Goal: Task Accomplishment & Management: Manage account settings

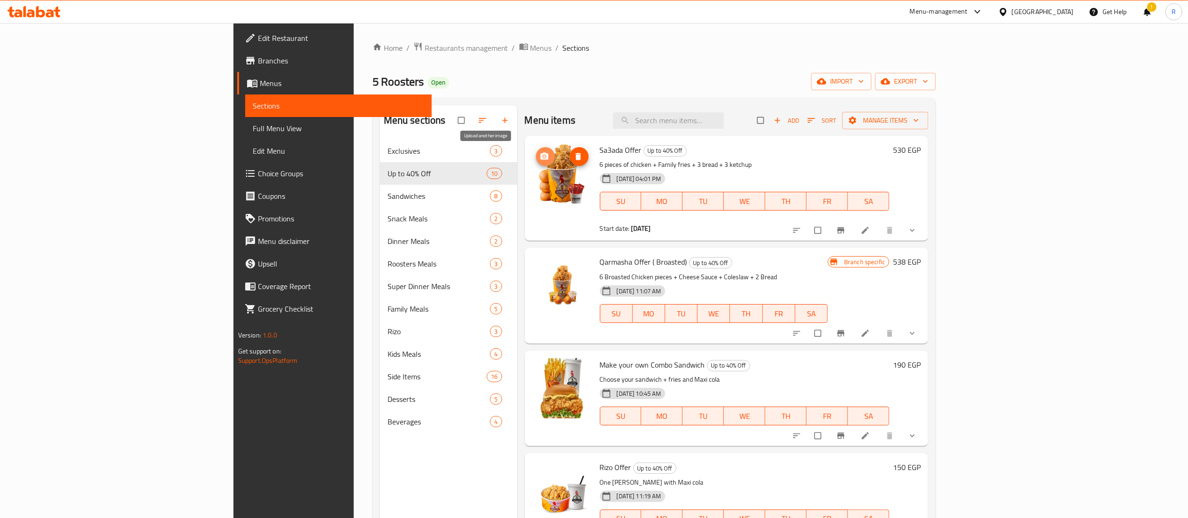
click at [540, 157] on icon "upload picture" at bounding box center [544, 156] width 8 height 7
click at [846, 227] on icon "Branch-specific-item" at bounding box center [840, 230] width 9 height 9
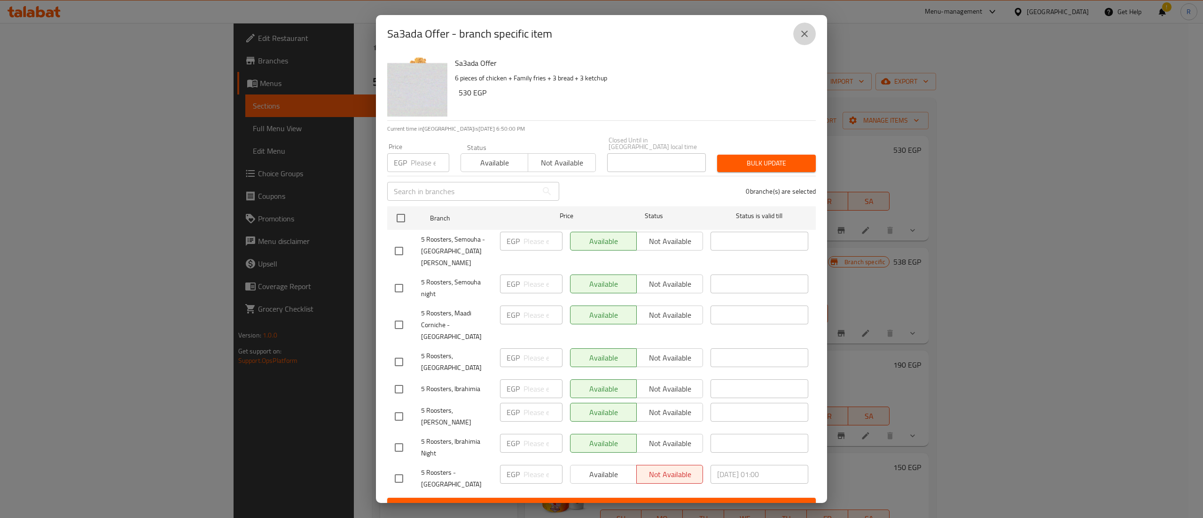
click at [808, 39] on icon "close" at bounding box center [804, 33] width 11 height 11
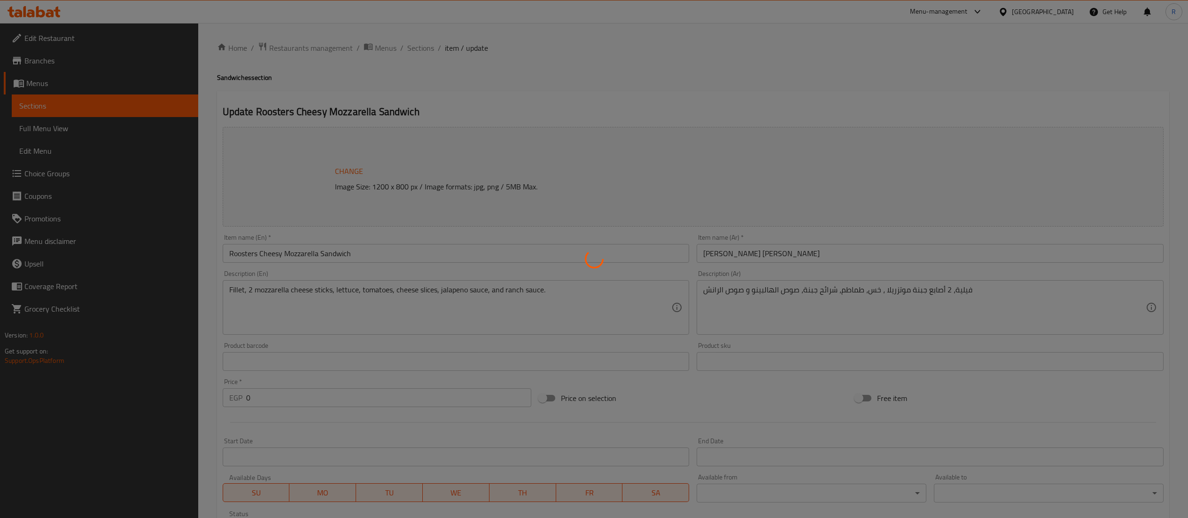
type input "كومبو"
type input "0"
type input "1"
type input "اختيارك من :"
type input "1"
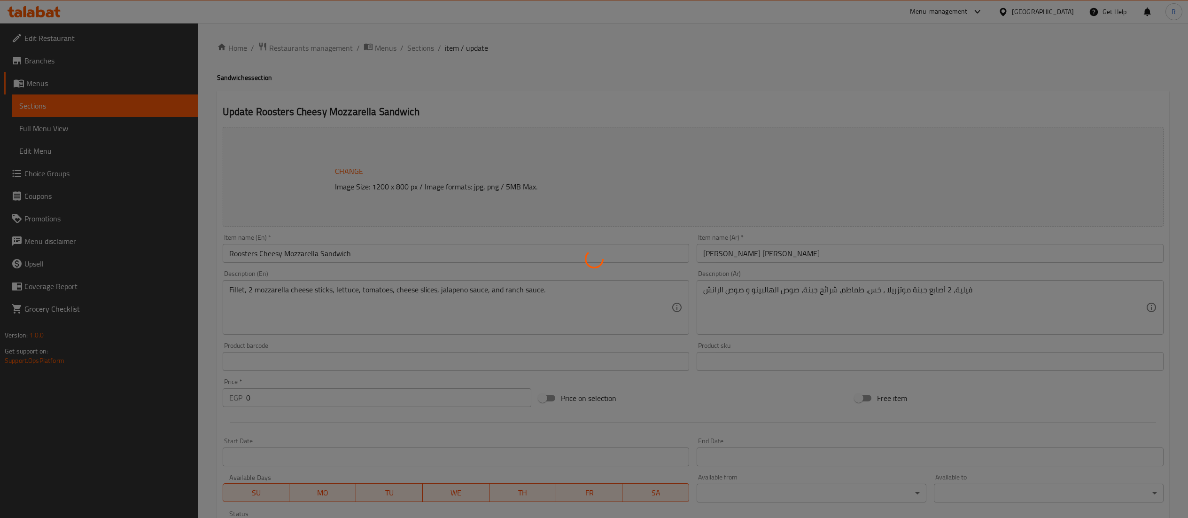
type input "1"
type input "المذاق"
type input "1"
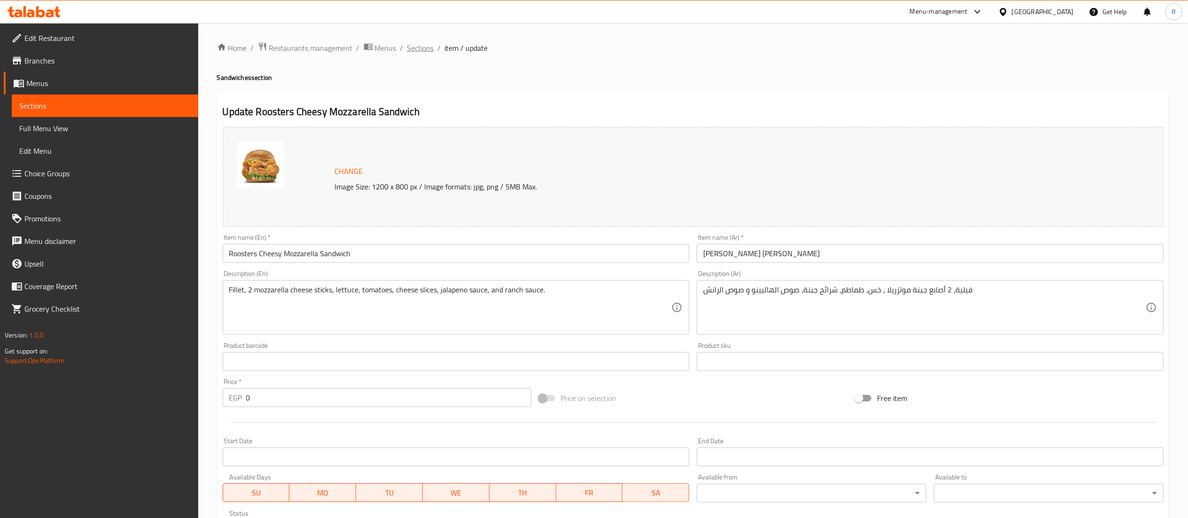
click at [421, 48] on span "Sections" at bounding box center [420, 47] width 27 height 11
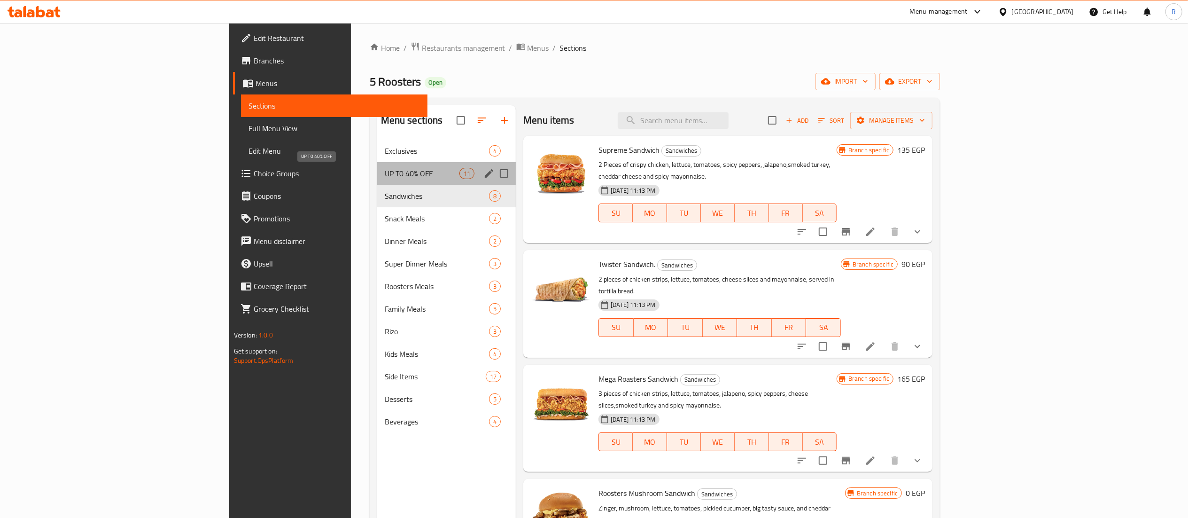
click at [385, 175] on span "UP T0 40% OFF" at bounding box center [422, 173] width 75 height 11
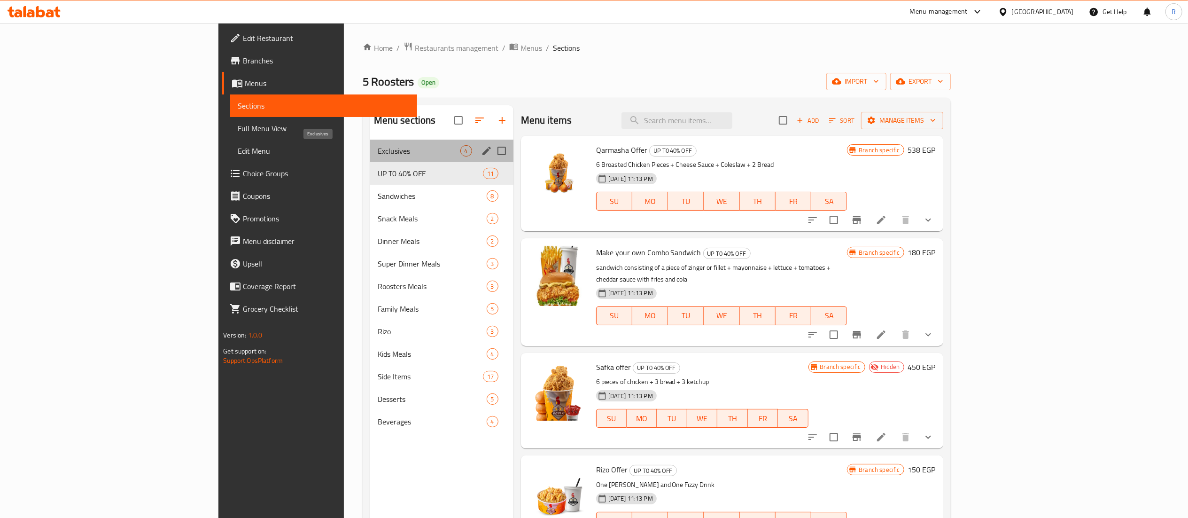
click at [378, 156] on span "Exclusives" at bounding box center [419, 150] width 83 height 11
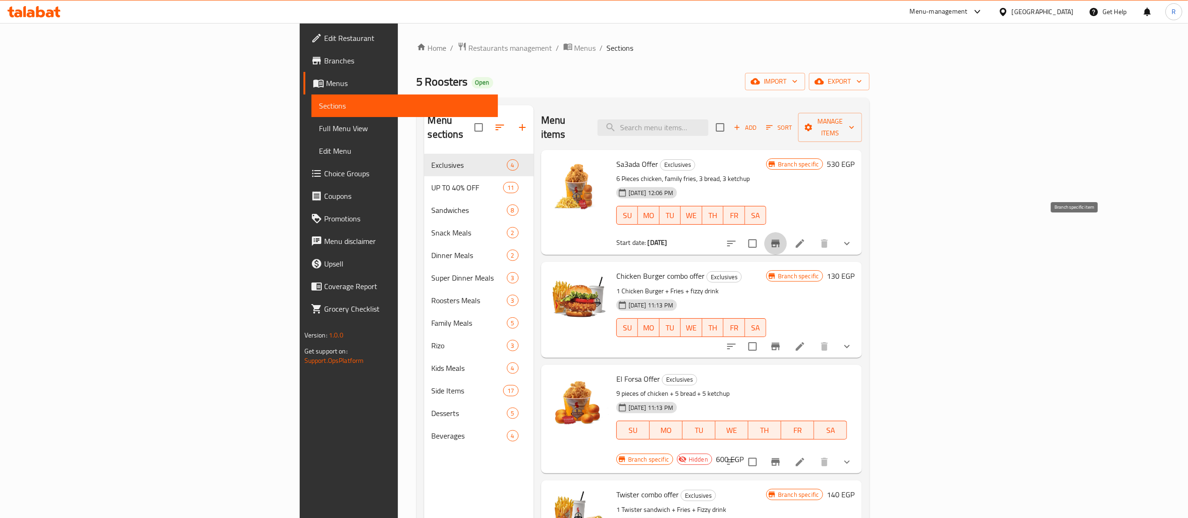
click at [781, 238] on icon "Branch-specific-item" at bounding box center [775, 243] width 11 height 11
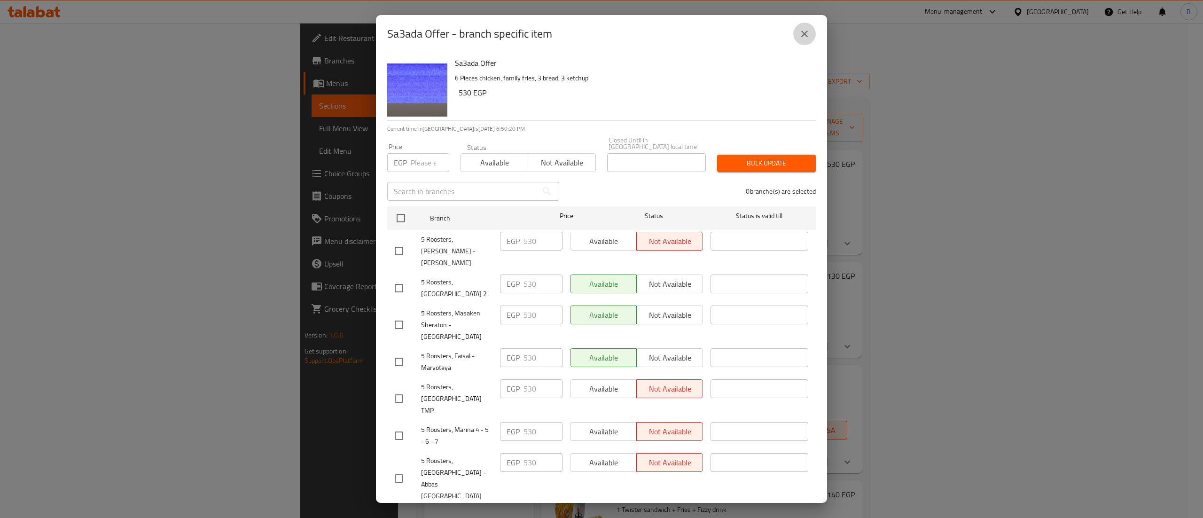
click at [807, 30] on icon "close" at bounding box center [804, 33] width 11 height 11
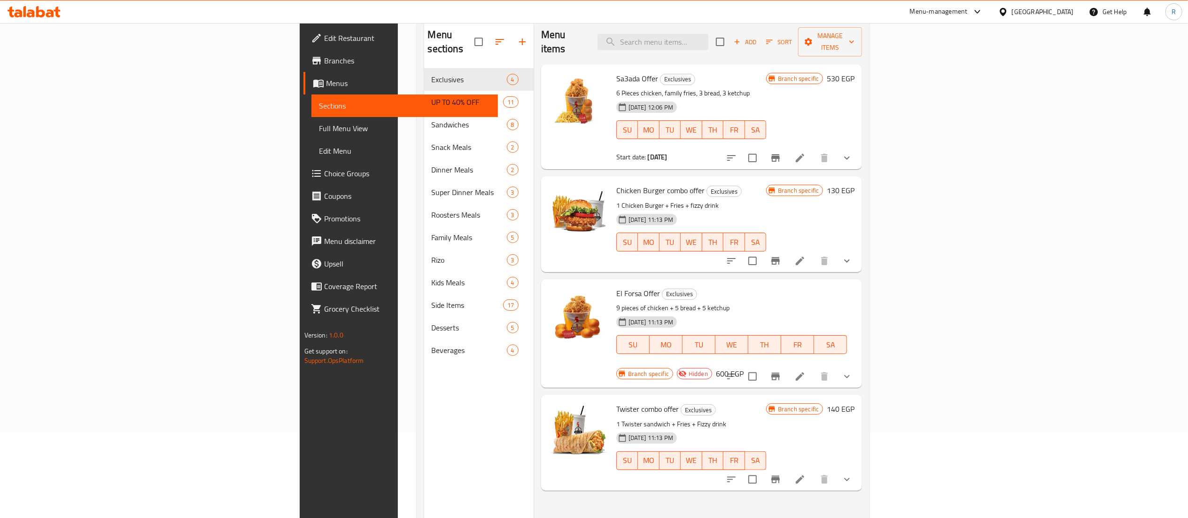
scroll to position [86, 0]
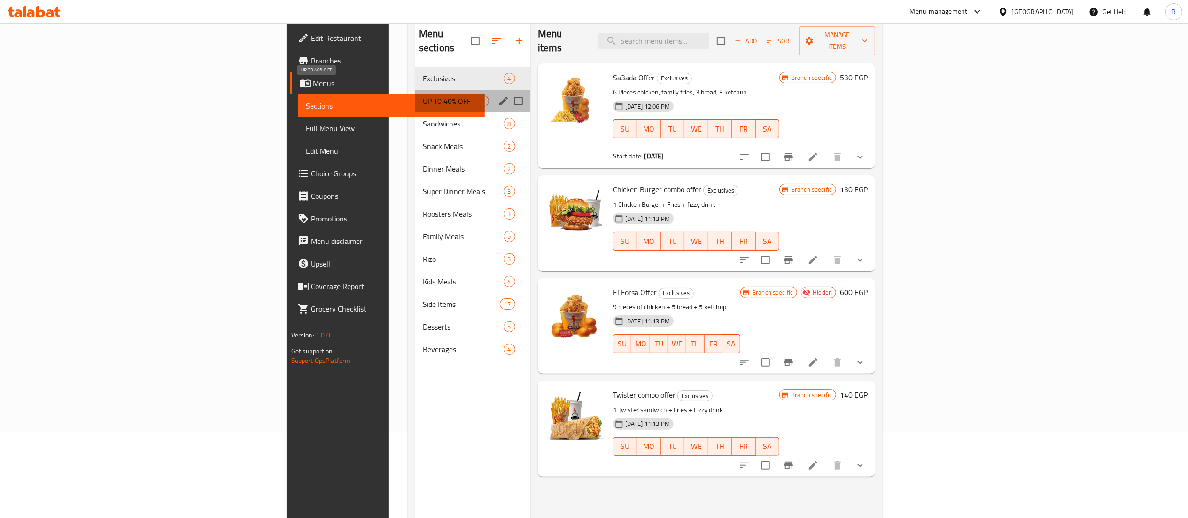
click at [423, 95] on span "UP T0 40% OFF" at bounding box center [448, 100] width 51 height 11
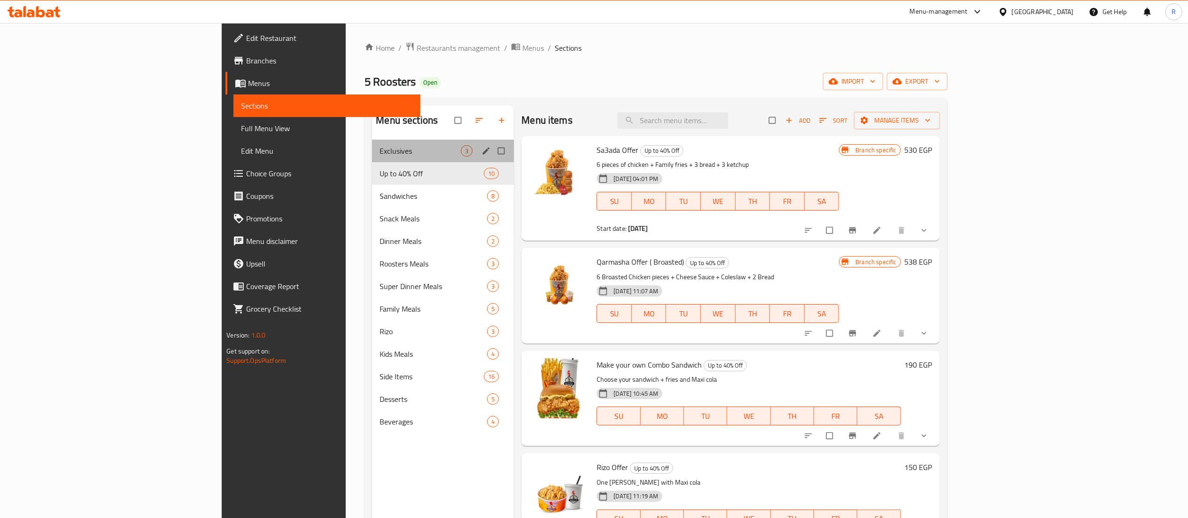
click at [372, 144] on div "Exclusives 3" at bounding box center [443, 151] width 142 height 23
